Goal: Task Accomplishment & Management: Use online tool/utility

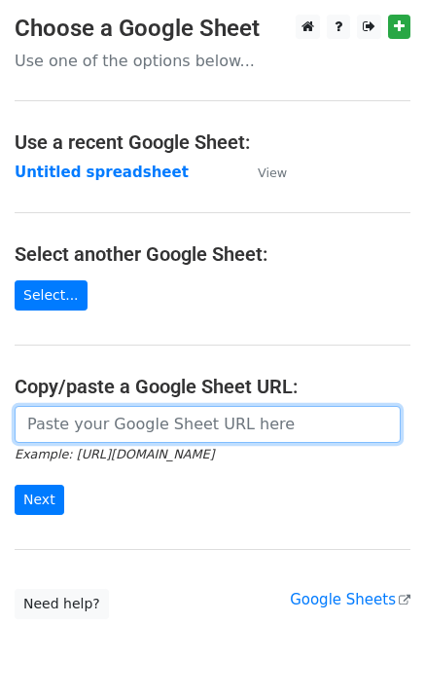
drag, startPoint x: 42, startPoint y: 417, endPoint x: 71, endPoint y: 487, distance: 75.9
click at [43, 417] on input "url" at bounding box center [208, 424] width 386 height 37
paste input "[URL][DOMAIN_NAME]"
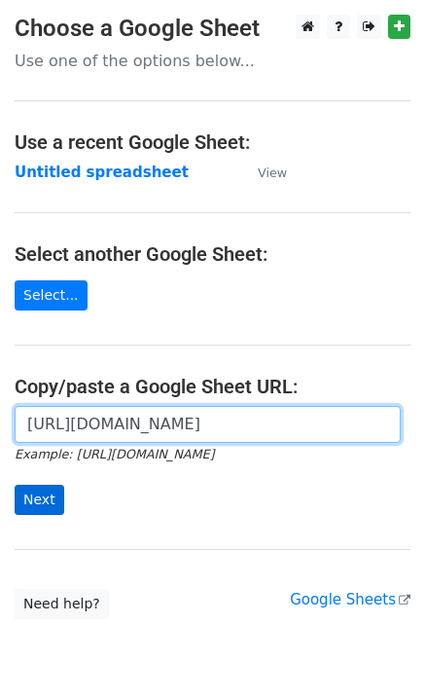
scroll to position [0, 423]
type input "[URL][DOMAIN_NAME]"
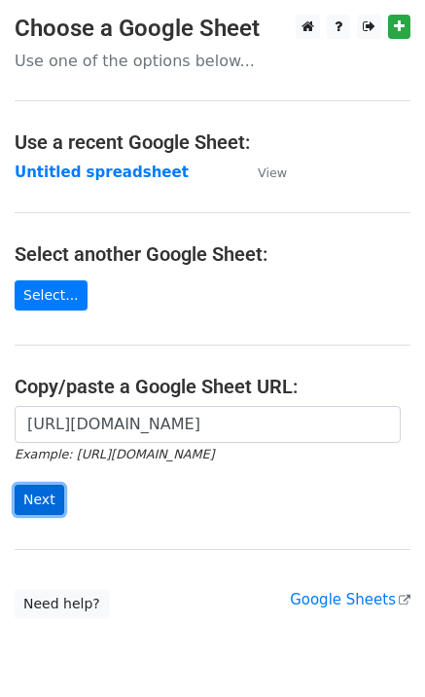
scroll to position [0, 0]
click at [37, 498] on input "Next" at bounding box center [40, 500] width 50 height 30
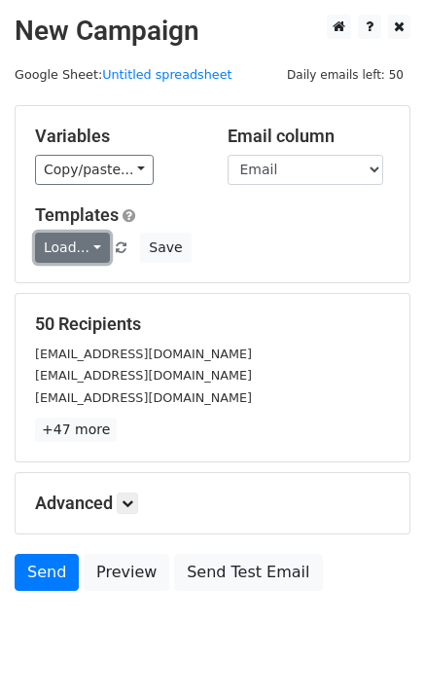
drag, startPoint x: 48, startPoint y: 249, endPoint x: 95, endPoint y: 279, distance: 56.4
click at [49, 249] on link "Load..." at bounding box center [72, 248] width 75 height 30
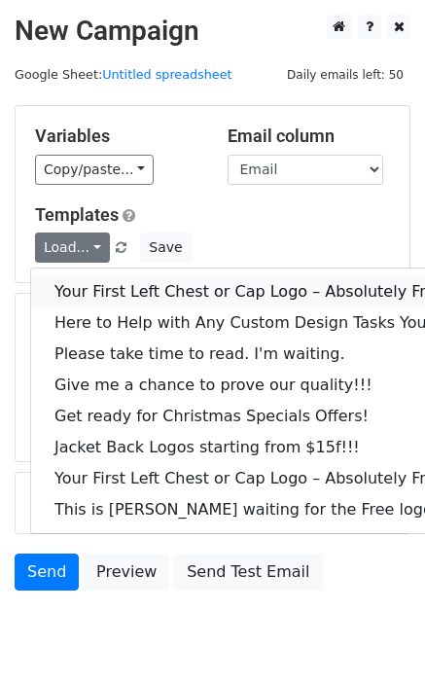
click at [105, 295] on link "Your First Left Chest or Cap Logo – Absolutely Free" at bounding box center [263, 291] width 464 height 31
